Goal: Entertainment & Leisure: Consume media (video, audio)

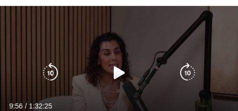
click at [115, 73] on icon "Video Player" at bounding box center [119, 73] width 20 height 20
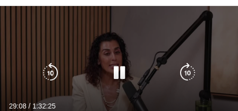
click at [52, 72] on icon "Video Player" at bounding box center [50, 73] width 20 height 20
click at [46, 67] on icon "Video Player" at bounding box center [50, 73] width 20 height 20
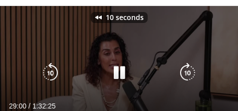
click at [46, 67] on icon "Video Player" at bounding box center [50, 73] width 20 height 20
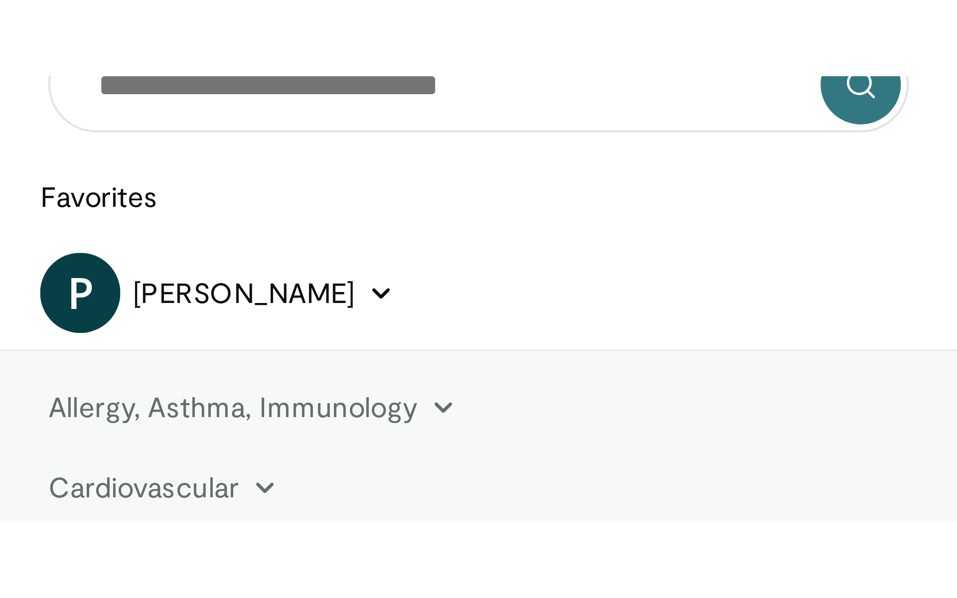
scroll to position [109, 0]
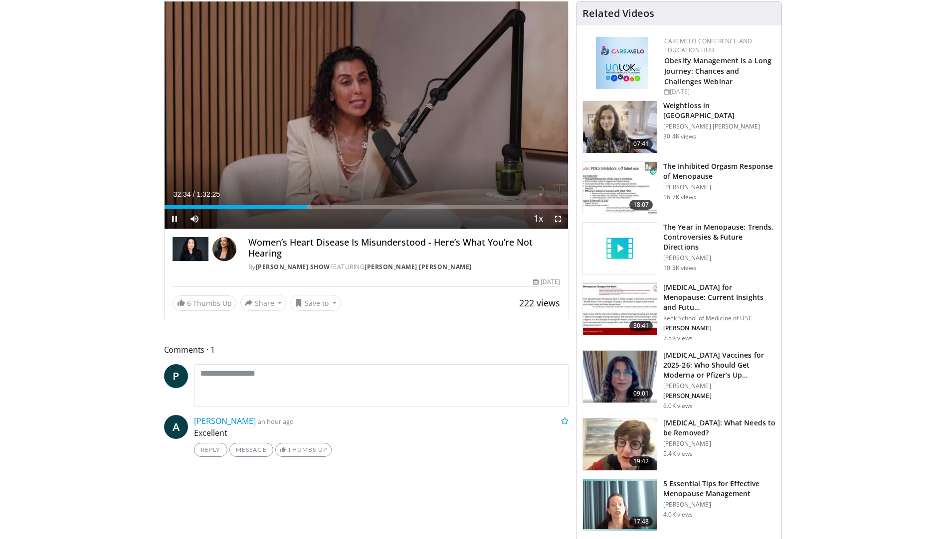
click at [237, 110] on span "Video Player" at bounding box center [558, 219] width 20 height 20
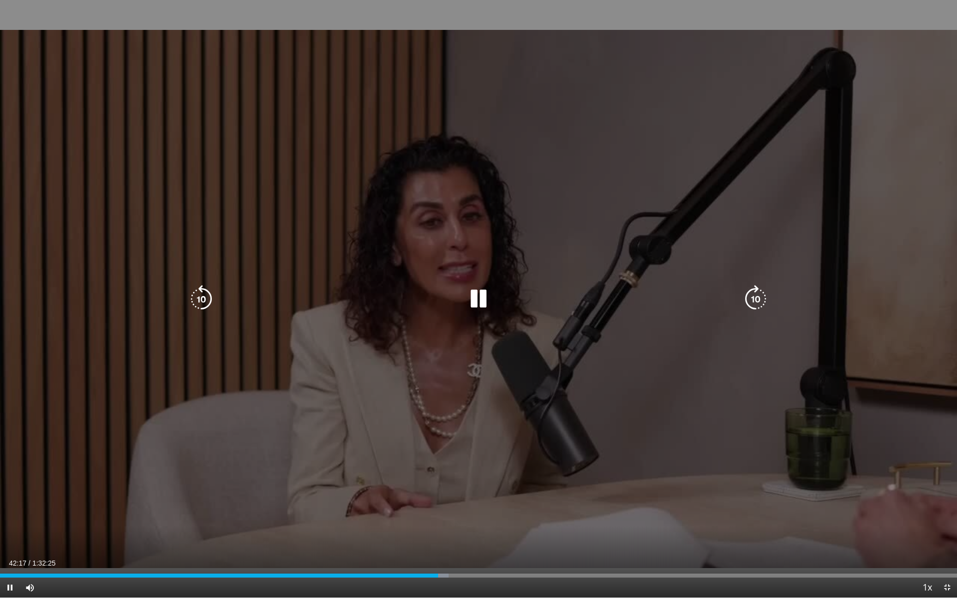
click at [237, 110] on div "Video Player" at bounding box center [478, 299] width 574 height 20
click at [237, 110] on icon "Video Player" at bounding box center [479, 299] width 28 height 28
